Goal: Task Accomplishment & Management: Complete application form

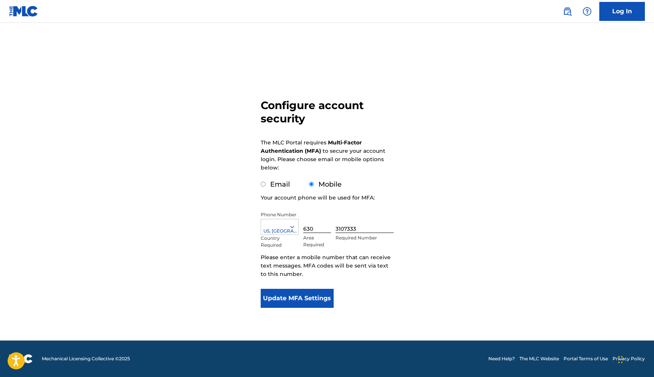
click at [264, 186] on input "Email" at bounding box center [263, 184] width 5 height 5
radio input "true"
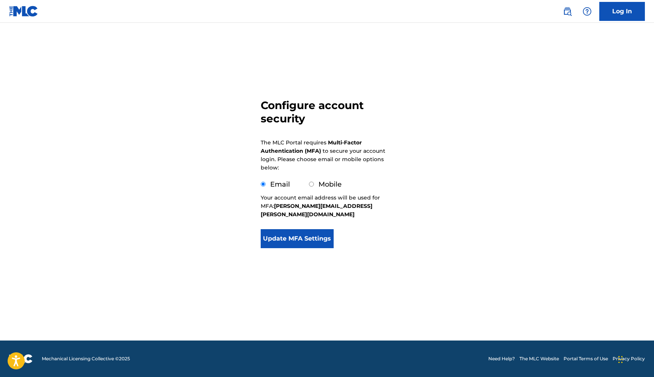
click at [303, 232] on button "Update MFA Settings" at bounding box center [297, 238] width 73 height 19
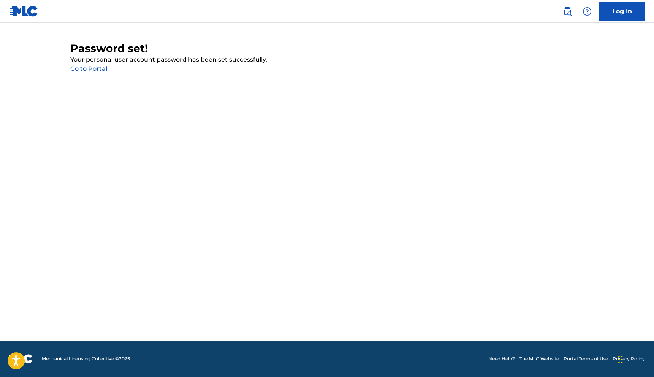
click at [93, 71] on link "Go to Portal" at bounding box center [88, 68] width 37 height 7
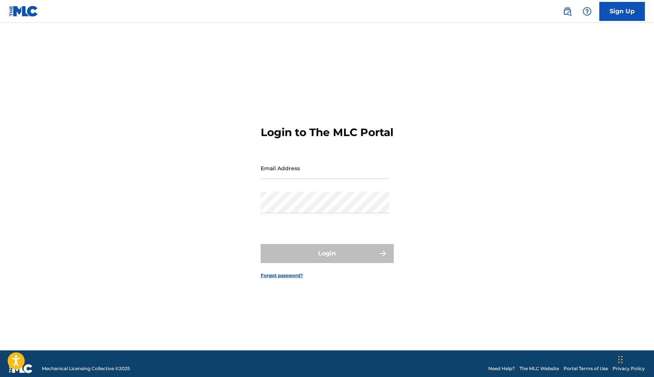
click at [298, 179] on input "Email Address" at bounding box center [325, 168] width 128 height 22
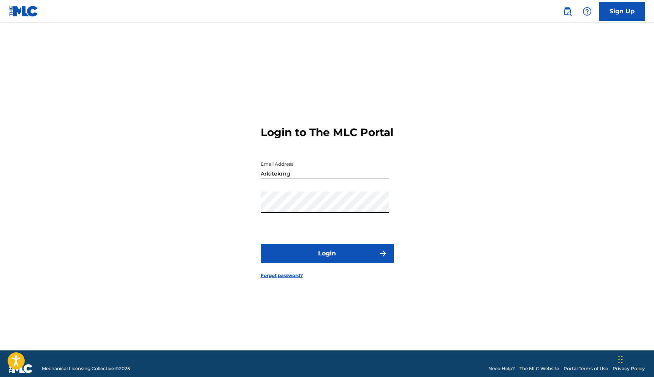
click at [327, 263] on button "Login" at bounding box center [327, 253] width 133 height 19
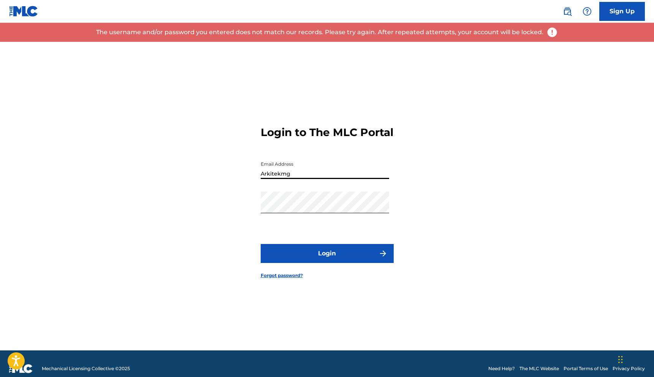
click at [298, 179] on input "Arkitekmg" at bounding box center [325, 168] width 128 height 22
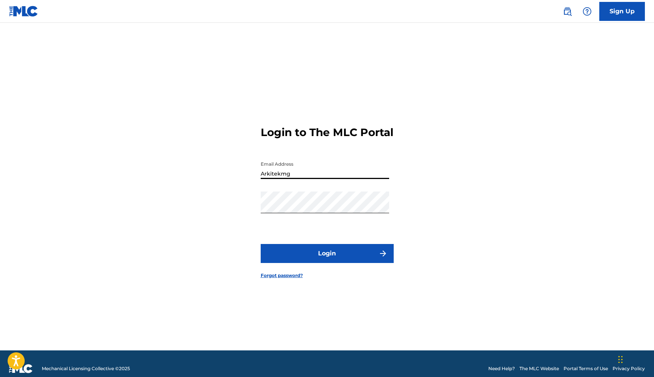
type input "[PERSON_NAME][EMAIL_ADDRESS][PERSON_NAME][DOMAIN_NAME]"
click at [289, 259] on button "Login" at bounding box center [327, 253] width 133 height 19
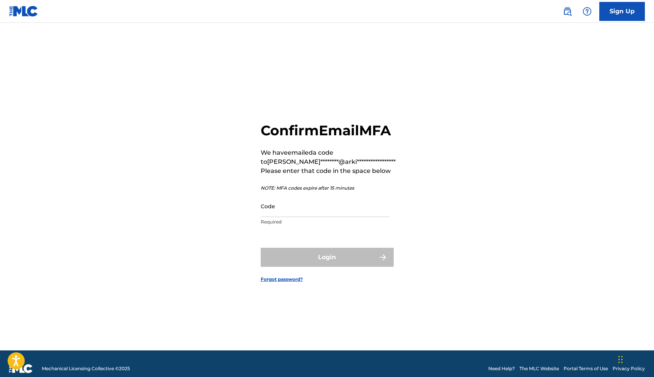
click at [285, 217] on input "Code" at bounding box center [325, 206] width 128 height 22
paste input "341554"
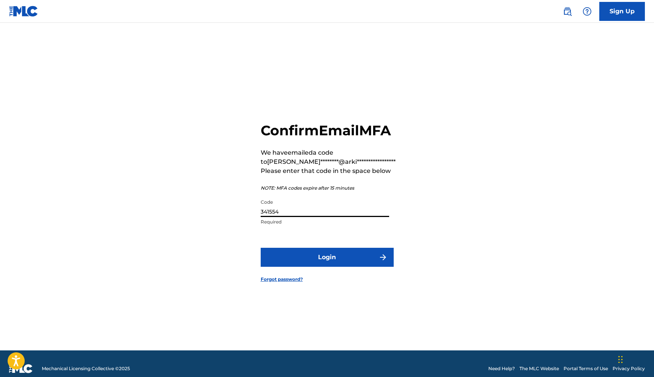
type input "341554"
click at [335, 267] on button "Login" at bounding box center [327, 257] width 133 height 19
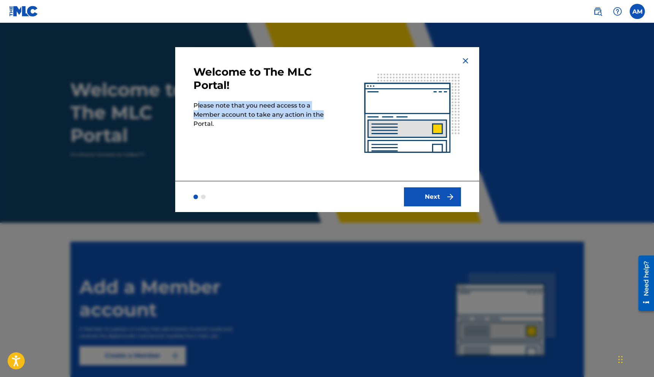
drag, startPoint x: 197, startPoint y: 106, endPoint x: 321, endPoint y: 117, distance: 124.4
click at [321, 117] on p "Please note that you need access to a Member account to take any action in the …" at bounding box center [260, 114] width 134 height 27
click at [441, 199] on button "Next" at bounding box center [432, 196] width 57 height 19
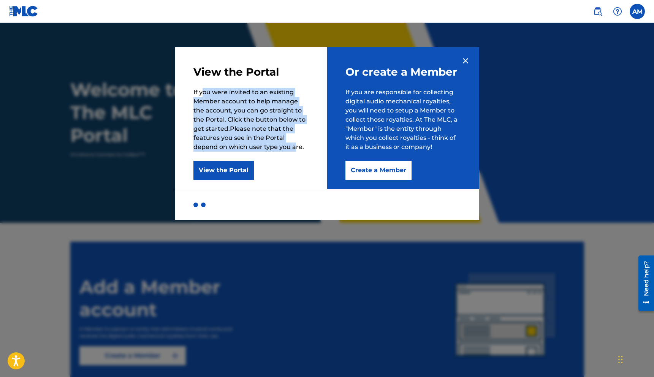
drag, startPoint x: 201, startPoint y: 92, endPoint x: 271, endPoint y: 146, distance: 88.5
click at [271, 146] on p "If you were invited to an existing Member account to help manage the account, y…" at bounding box center [251, 120] width 116 height 64
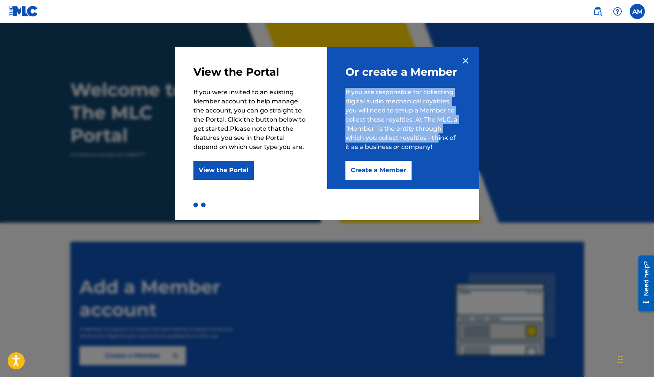
drag, startPoint x: 345, startPoint y: 91, endPoint x: 425, endPoint y: 146, distance: 97.0
click at [438, 139] on p "If you are responsible for collecting digital audio mechanical royalties, you w…" at bounding box center [403, 120] width 116 height 64
click at [367, 174] on button "Create a Member" at bounding box center [378, 170] width 66 height 19
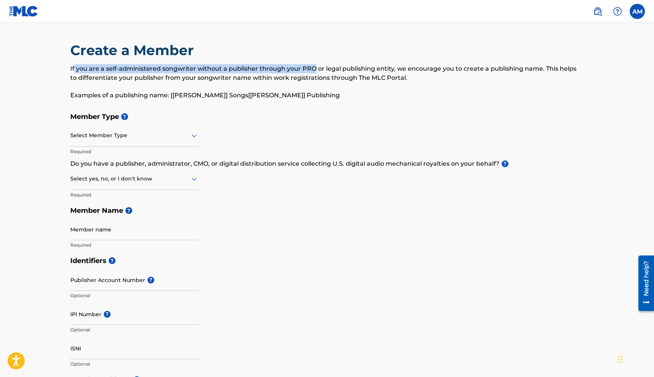
drag, startPoint x: 73, startPoint y: 68, endPoint x: 312, endPoint y: 68, distance: 239.0
click at [312, 68] on p "If you are a self-administered songwriter without a publisher through your PRO …" at bounding box center [327, 73] width 514 height 18
click at [324, 71] on p "If you are a self-administered songwriter without a publisher through your PRO …" at bounding box center [327, 73] width 514 height 18
drag, startPoint x: 292, startPoint y: 68, endPoint x: 315, endPoint y: 68, distance: 23.6
click at [315, 68] on p "If you are a self-administered songwriter without a publisher through your PRO …" at bounding box center [327, 73] width 514 height 18
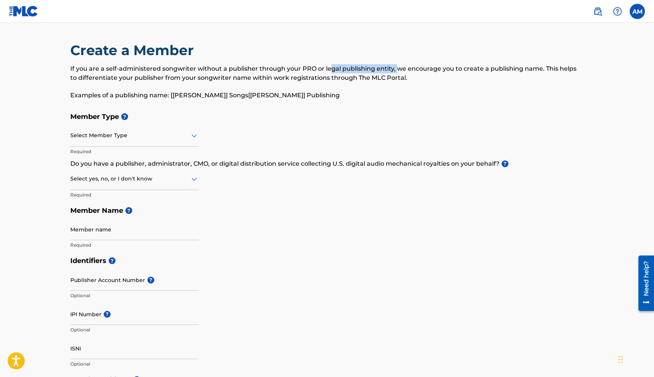
drag, startPoint x: 328, startPoint y: 68, endPoint x: 395, endPoint y: 73, distance: 67.0
click at [395, 73] on p "If you are a self-administered songwriter without a publisher through your PRO …" at bounding box center [327, 73] width 514 height 18
drag, startPoint x: 418, startPoint y: 71, endPoint x: 535, endPoint y: 70, distance: 116.7
click at [535, 70] on p "If you are a self-administered songwriter without a publisher through your PRO …" at bounding box center [327, 73] width 514 height 18
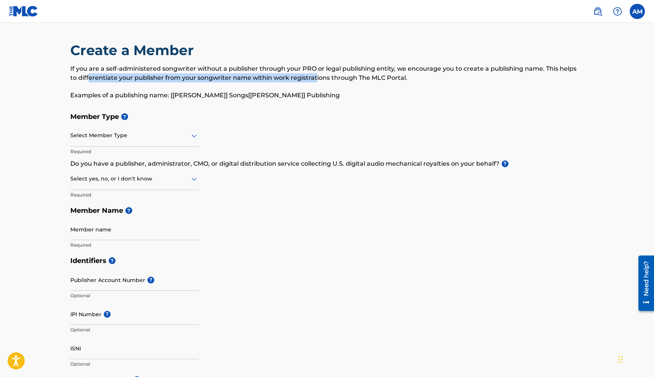
drag, startPoint x: 80, startPoint y: 78, endPoint x: 307, endPoint y: 79, distance: 226.8
click at [307, 79] on p "If you are a self-administered songwriter without a publisher through your PRO …" at bounding box center [327, 73] width 514 height 18
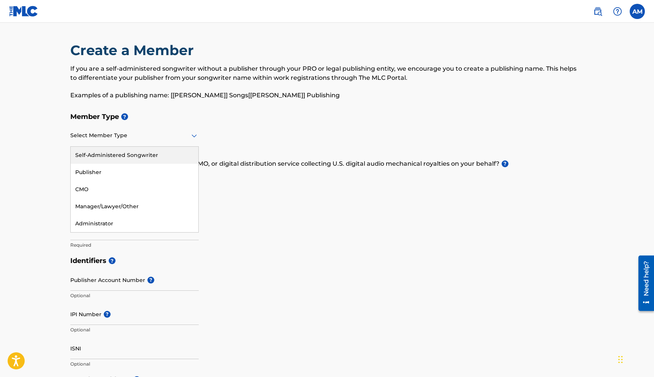
click at [193, 135] on icon at bounding box center [194, 136] width 5 height 3
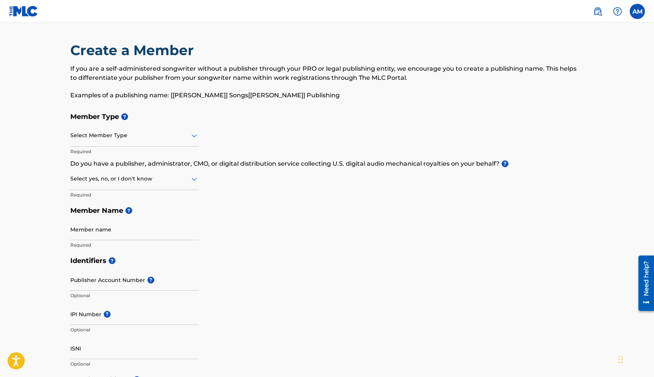
click at [431, 121] on h5 "Member Type ?" at bounding box center [327, 117] width 514 height 16
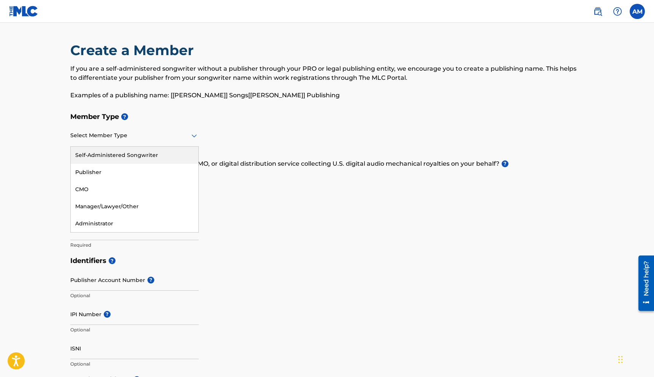
click at [195, 138] on icon at bounding box center [194, 135] width 9 height 9
click at [109, 168] on div "Publisher" at bounding box center [135, 172] width 128 height 17
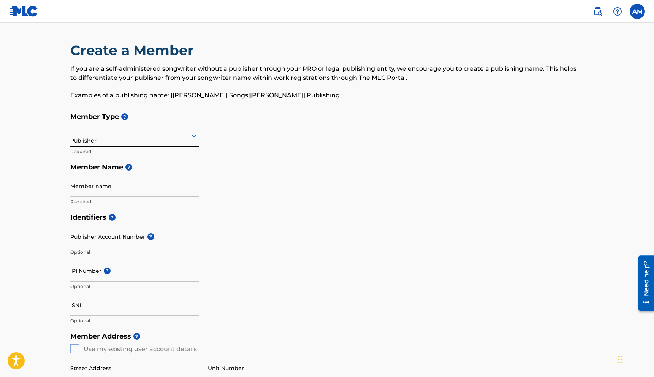
click at [337, 172] on h5 "Member Name ?" at bounding box center [327, 167] width 514 height 16
click at [114, 192] on input "Member name" at bounding box center [134, 186] width 128 height 22
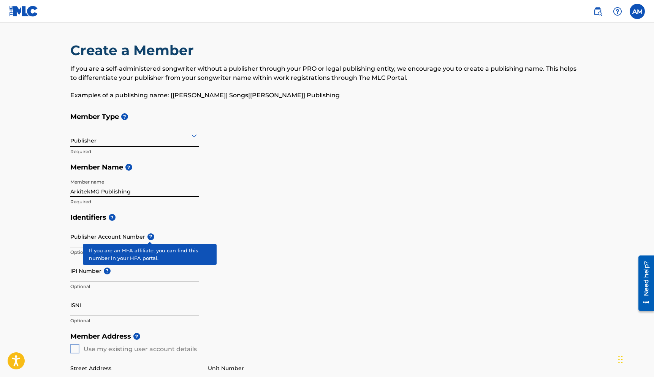
type input "ArkitekMG Publishing"
click at [151, 237] on span "?" at bounding box center [150, 236] width 7 height 7
click at [151, 237] on input "Publisher Account Number ?" at bounding box center [134, 237] width 128 height 22
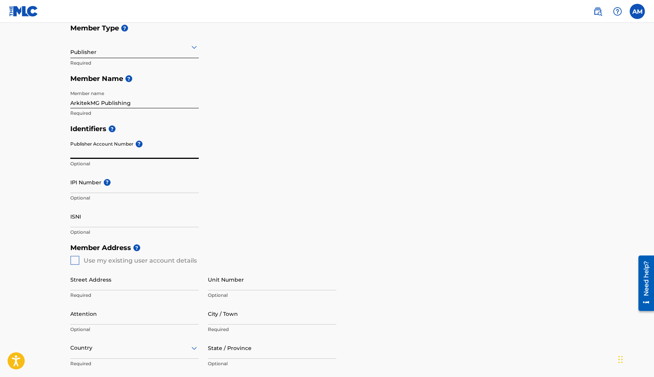
scroll to position [123, 0]
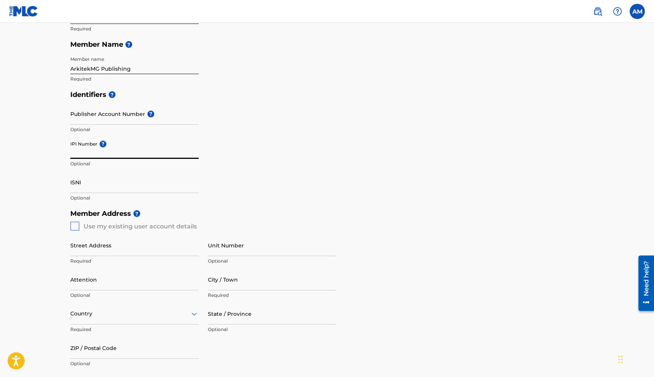
click at [83, 154] on input "IPI Number ?" at bounding box center [134, 148] width 128 height 22
click at [79, 153] on input "IPI Number ?" at bounding box center [134, 148] width 128 height 22
paste input "495195021"
type input "495195021"
click at [401, 190] on div "Identifiers ? Publisher Account Number ? Optional IPI Number ? 495195021 Option…" at bounding box center [327, 146] width 514 height 119
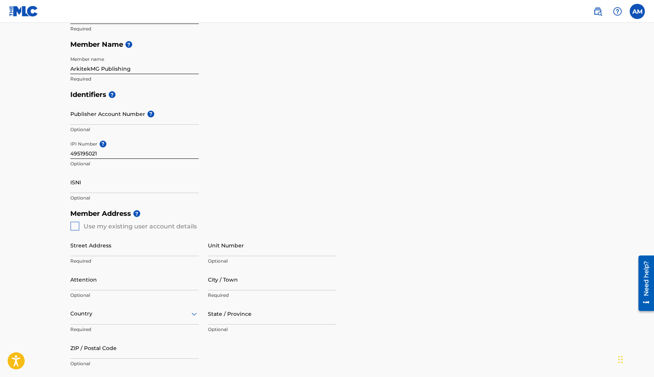
click at [76, 181] on input "ISNI" at bounding box center [134, 182] width 128 height 22
click at [396, 184] on div "Identifiers ? Publisher Account Number ? Optional IPI Number ? 495195021 Option…" at bounding box center [327, 146] width 514 height 119
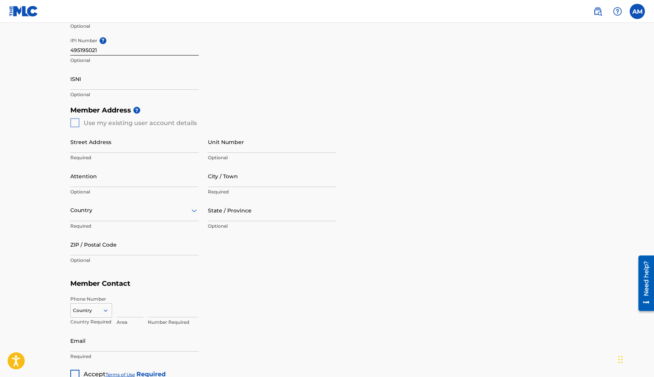
scroll to position [228, 0]
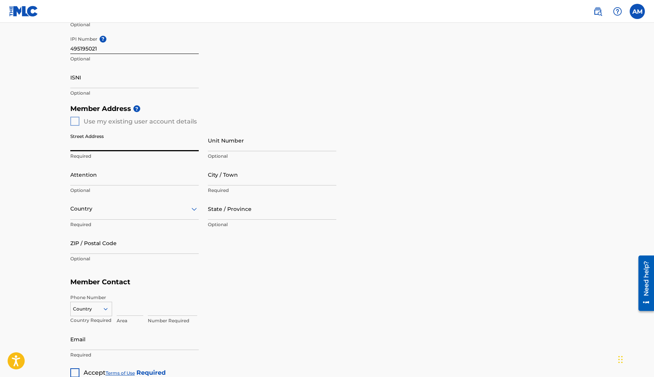
click at [114, 146] on input "Street Address" at bounding box center [134, 141] width 128 height 22
click at [170, 149] on input "[STREET_ADDRESS] ," at bounding box center [134, 141] width 128 height 22
type input "[STREET_ADDRESS]"
click at [431, 150] on div "Member Address ? Use my existing user account details Street Address [STREET_AD…" at bounding box center [327, 188] width 514 height 174
click at [161, 176] on input "Attention" at bounding box center [134, 175] width 128 height 22
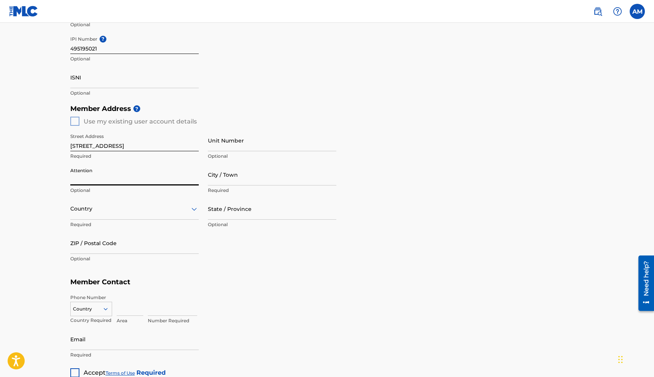
click at [114, 207] on div at bounding box center [134, 208] width 128 height 9
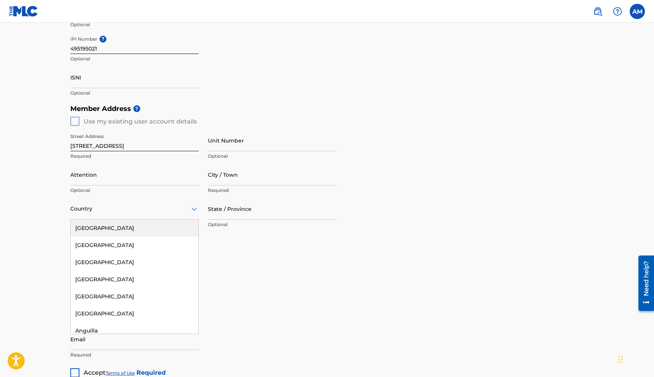
click at [126, 230] on div "[GEOGRAPHIC_DATA]" at bounding box center [135, 228] width 128 height 17
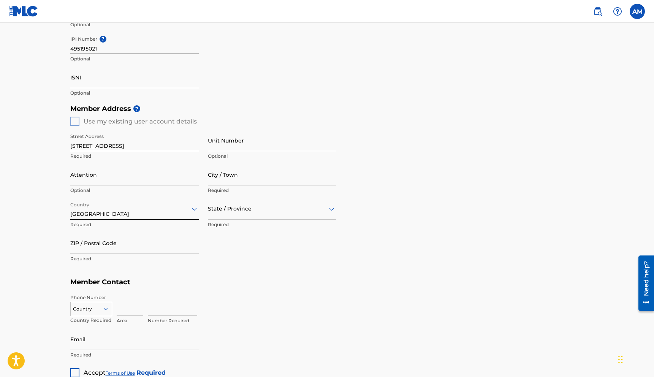
click at [133, 248] on input "ZIP / Postal Code" at bounding box center [134, 243] width 128 height 22
type input "62704"
type input "[GEOGRAPHIC_DATA]"
type input "[US_STATE]"
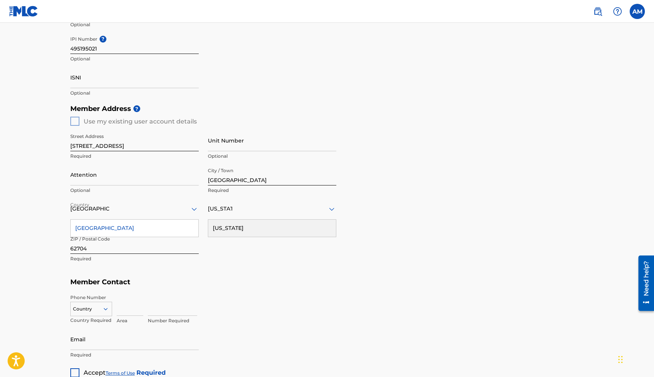
click at [542, 204] on div "Member Address ? Use my existing user account details Street Address [STREET_AD…" at bounding box center [327, 188] width 514 height 174
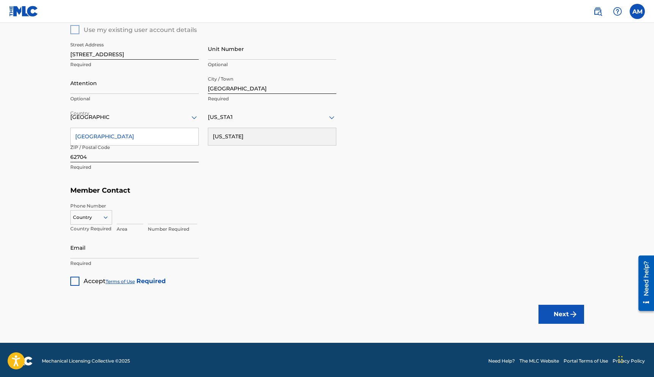
scroll to position [321, 0]
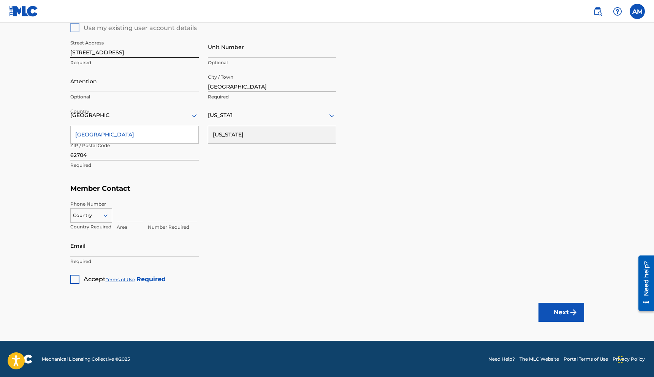
click at [106, 215] on icon at bounding box center [105, 215] width 4 height 2
drag, startPoint x: 95, startPoint y: 231, endPoint x: 114, endPoint y: 225, distance: 20.1
click at [95, 231] on div "US, [GEOGRAPHIC_DATA] +1" at bounding box center [91, 235] width 41 height 30
click at [133, 219] on input at bounding box center [130, 212] width 27 height 22
type input "630"
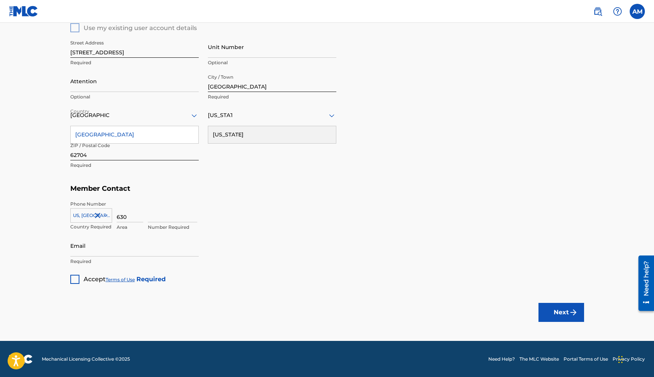
type input "[PERSON_NAME]"
type input "3107333"
click at [580, 232] on div "3107333 Number Required" at bounding box center [366, 218] width 436 height 34
click at [134, 255] on input "[EMAIL_ADDRESS][DOMAIN_NAME]" at bounding box center [134, 246] width 128 height 22
click at [166, 253] on input "[EMAIL_ADDRESS][DOMAIN_NAME]" at bounding box center [134, 246] width 128 height 22
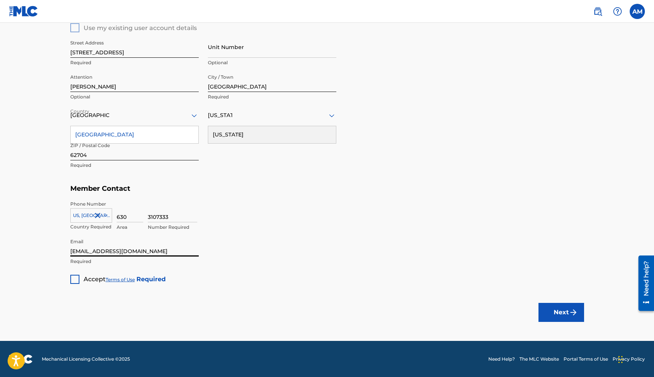
drag, startPoint x: 135, startPoint y: 251, endPoint x: 40, endPoint y: 247, distance: 95.8
click at [40, 247] on main "Create a Member If you are a self-administered songwriter without a publisher t…" at bounding box center [327, 21] width 654 height 639
click at [79, 278] on div at bounding box center [74, 279] width 9 height 9
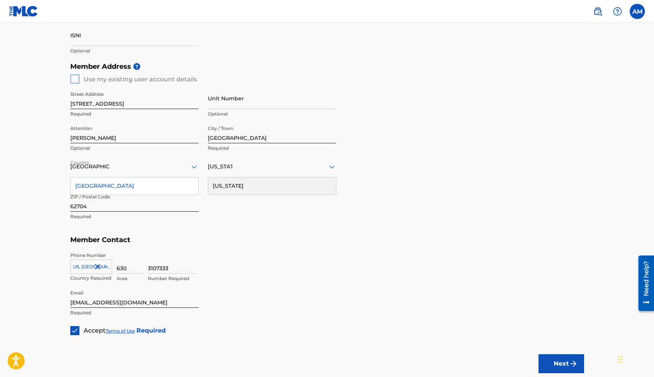
scroll to position [270, 0]
click at [138, 300] on input "[EMAIL_ADDRESS][DOMAIN_NAME]" at bounding box center [134, 297] width 128 height 22
type input "[PERSON_NAME][EMAIL_ADDRESS][PERSON_NAME][DOMAIN_NAME]"
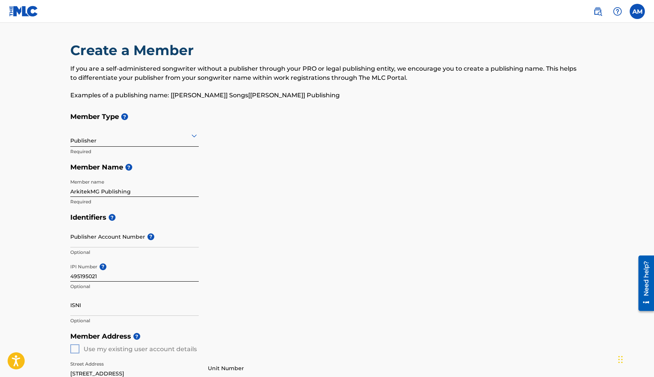
scroll to position [2, 0]
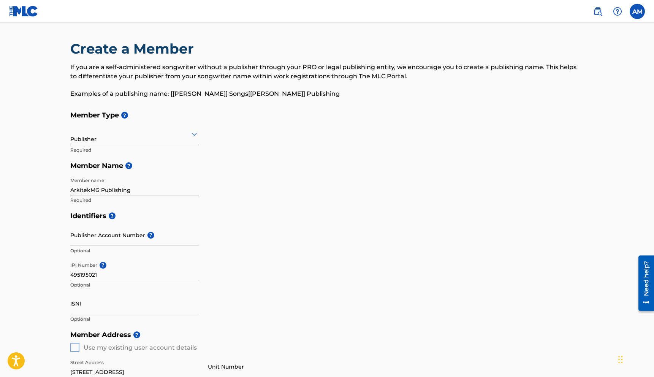
click at [193, 135] on icon at bounding box center [194, 134] width 5 height 3
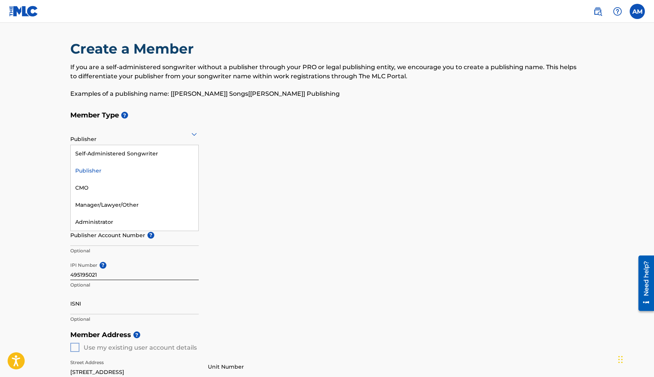
click at [383, 214] on h5 "Identifiers ?" at bounding box center [327, 216] width 514 height 16
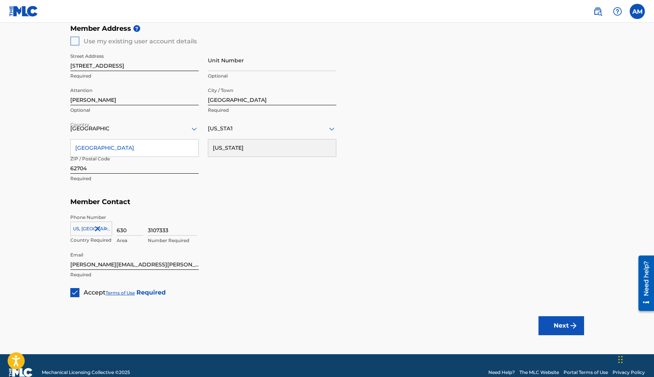
scroll to position [321, 0]
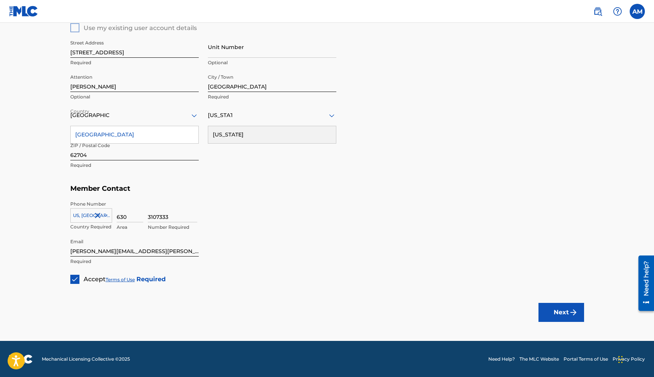
click at [569, 310] on img "submit" at bounding box center [573, 312] width 9 height 9
click at [566, 316] on button "Next" at bounding box center [561, 312] width 46 height 19
click at [274, 120] on div "State / Province" at bounding box center [272, 115] width 128 height 22
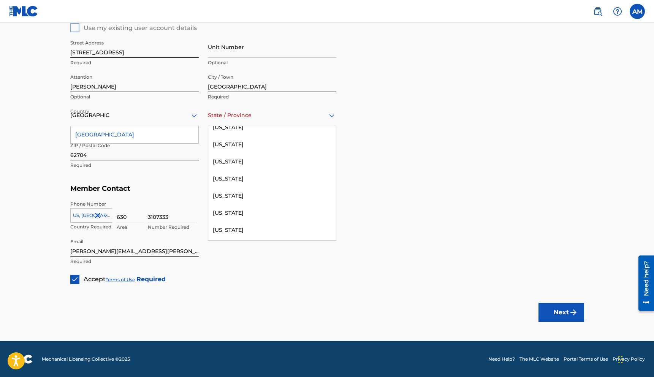
scroll to position [247, 0]
drag, startPoint x: 244, startPoint y: 146, endPoint x: 247, endPoint y: 150, distance: 5.2
click at [244, 146] on div "[US_STATE]" at bounding box center [272, 144] width 128 height 17
click at [578, 312] on button "Next" at bounding box center [561, 312] width 46 height 19
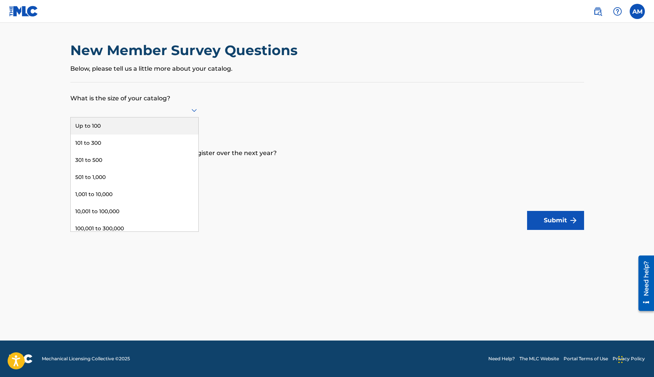
click at [182, 109] on div at bounding box center [134, 109] width 128 height 9
click at [131, 142] on div "101 to 300" at bounding box center [135, 143] width 128 height 17
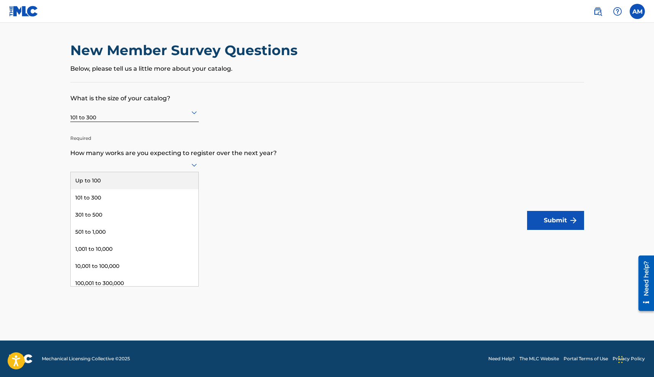
click at [196, 163] on icon at bounding box center [194, 164] width 9 height 9
click at [160, 180] on div "Up to 100" at bounding box center [135, 180] width 128 height 17
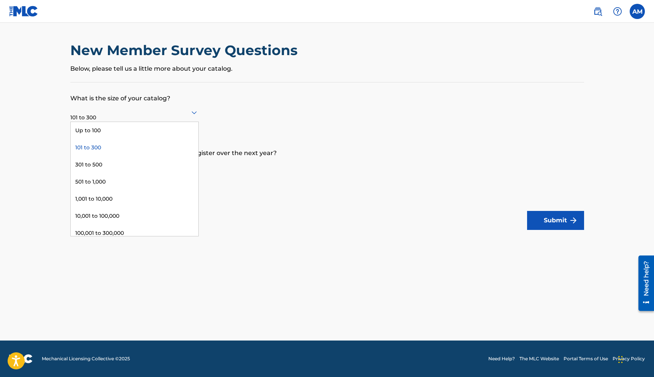
click at [192, 114] on icon at bounding box center [194, 112] width 9 height 9
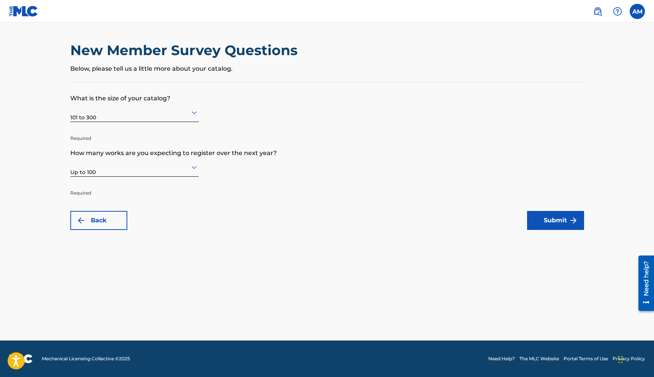
click at [350, 163] on form "What is the size of your catalog? 101 to 300 Required How many works are you ex…" at bounding box center [327, 155] width 514 height 147
click at [567, 225] on button "Submit" at bounding box center [555, 220] width 57 height 19
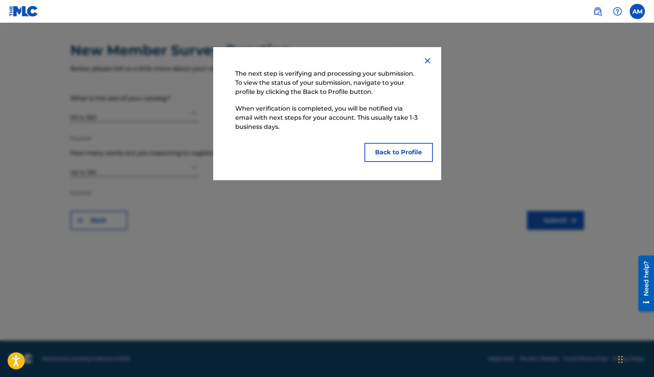
click at [404, 152] on button "Back to Profile" at bounding box center [398, 152] width 68 height 19
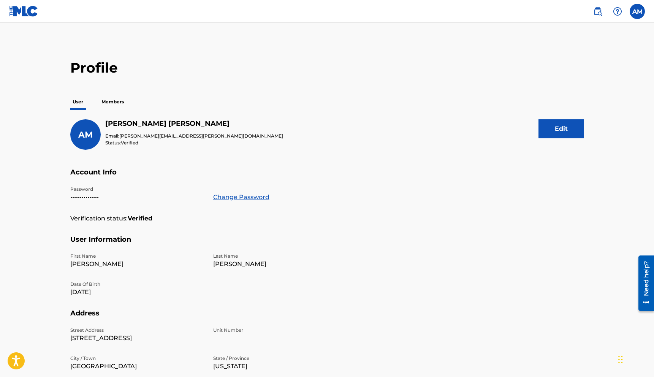
click at [119, 100] on p "Members" at bounding box center [112, 102] width 27 height 16
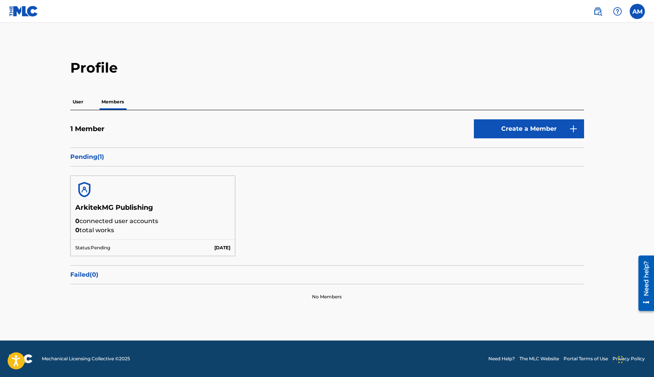
click at [74, 102] on p "User" at bounding box center [77, 102] width 15 height 16
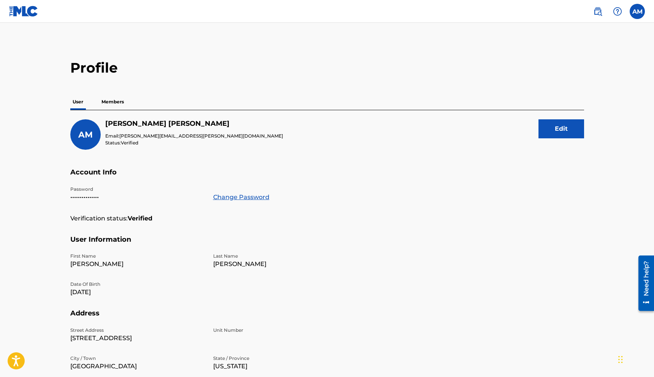
click at [110, 103] on p "Members" at bounding box center [112, 102] width 27 height 16
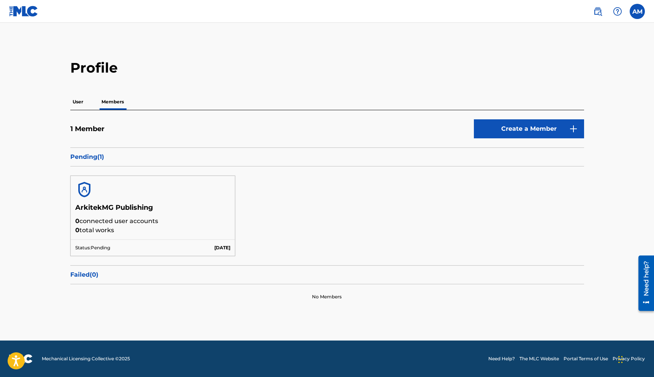
click at [638, 14] on label at bounding box center [637, 11] width 15 height 15
click at [637, 11] on input "AM [PERSON_NAME] [PERSON_NAME][EMAIL_ADDRESS][PERSON_NAME][DOMAIN_NAME] Notific…" at bounding box center [637, 11] width 0 height 0
click at [469, 74] on h2 "Profile" at bounding box center [327, 67] width 514 height 17
click at [79, 102] on p "User" at bounding box center [77, 102] width 15 height 16
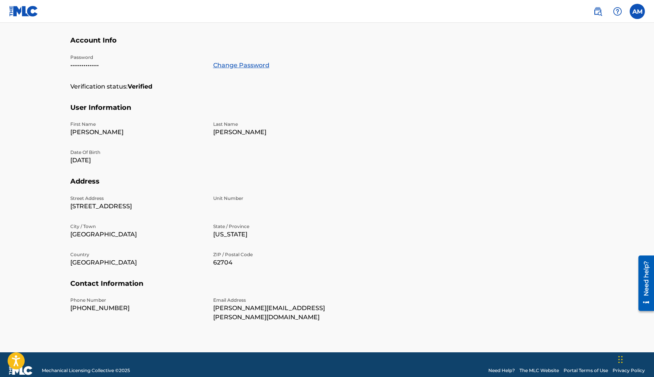
scroll to position [135, 0]
